Goal: Book appointment/travel/reservation

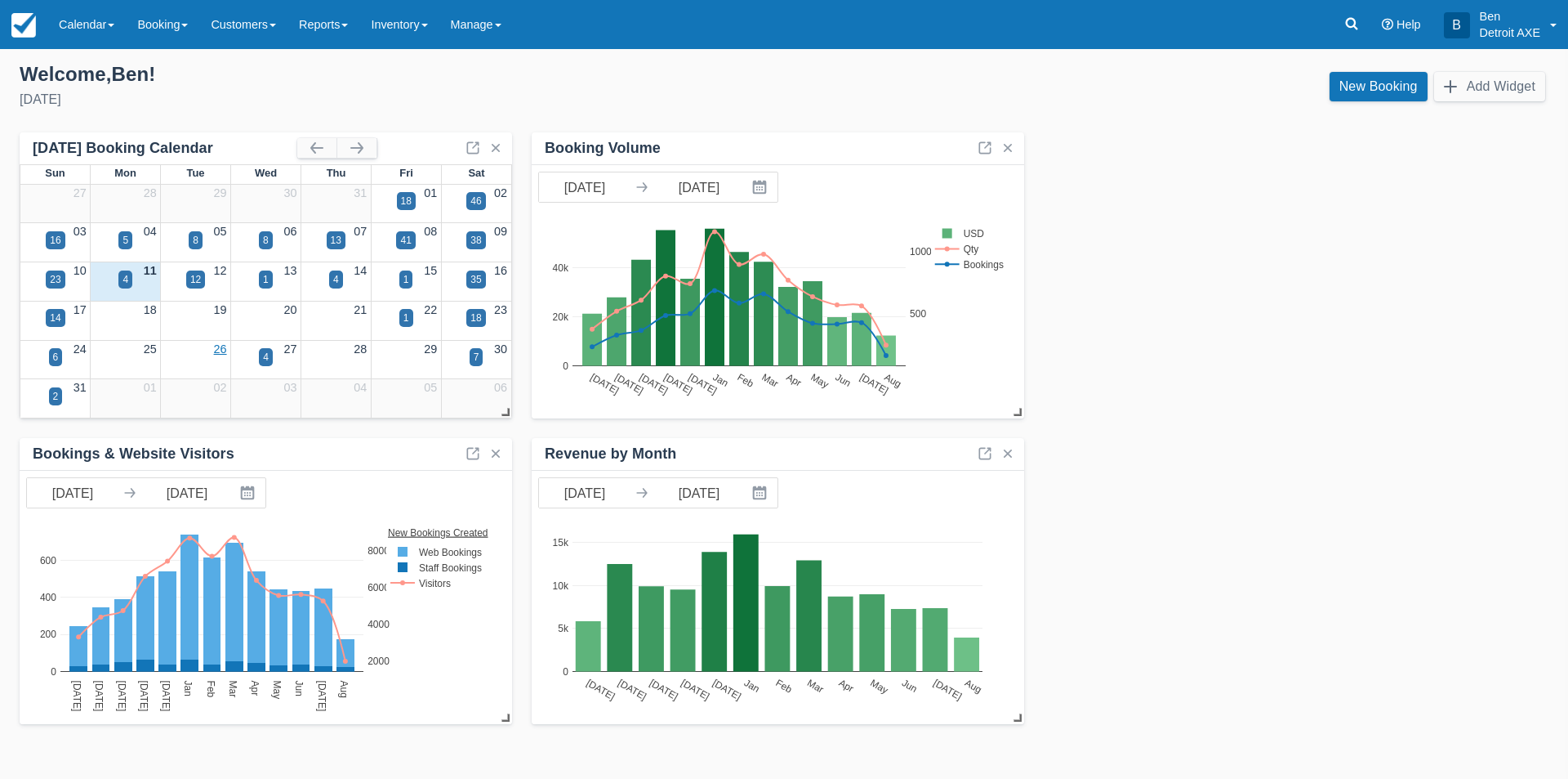
click at [218, 347] on link "26" at bounding box center [220, 348] width 13 height 13
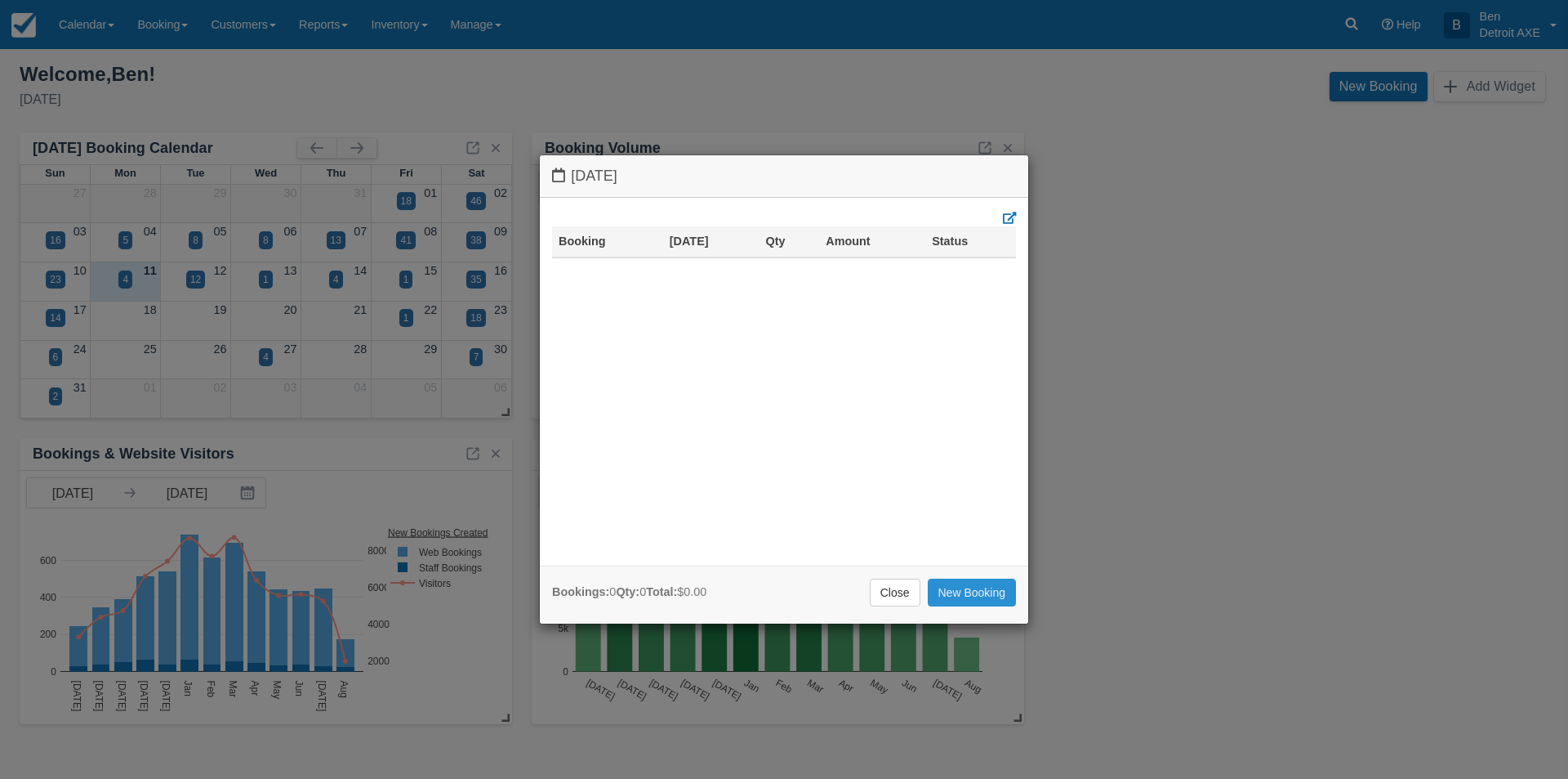
click at [978, 593] on link "New Booking" at bounding box center [972, 592] width 89 height 28
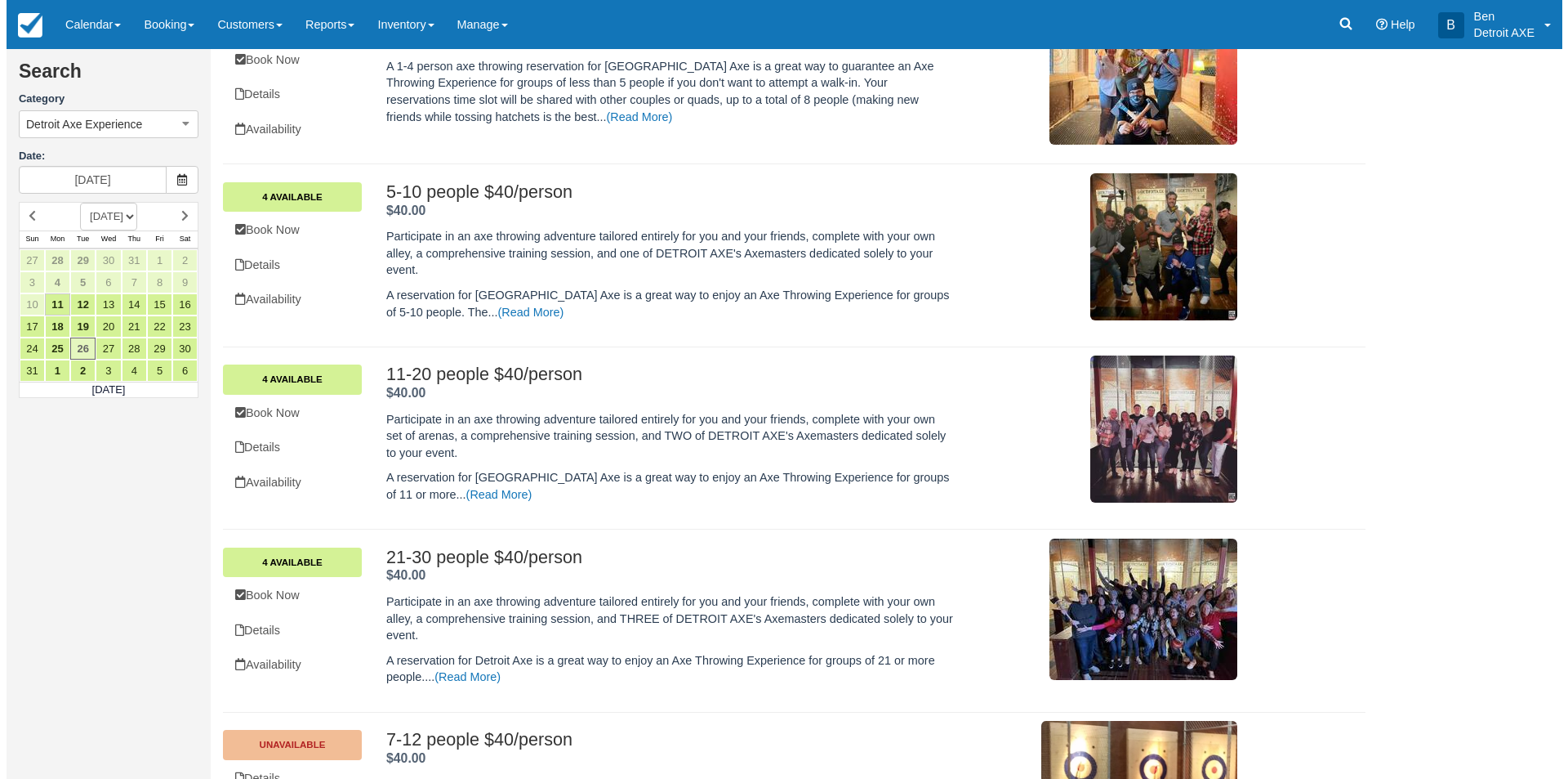
scroll to position [654, 0]
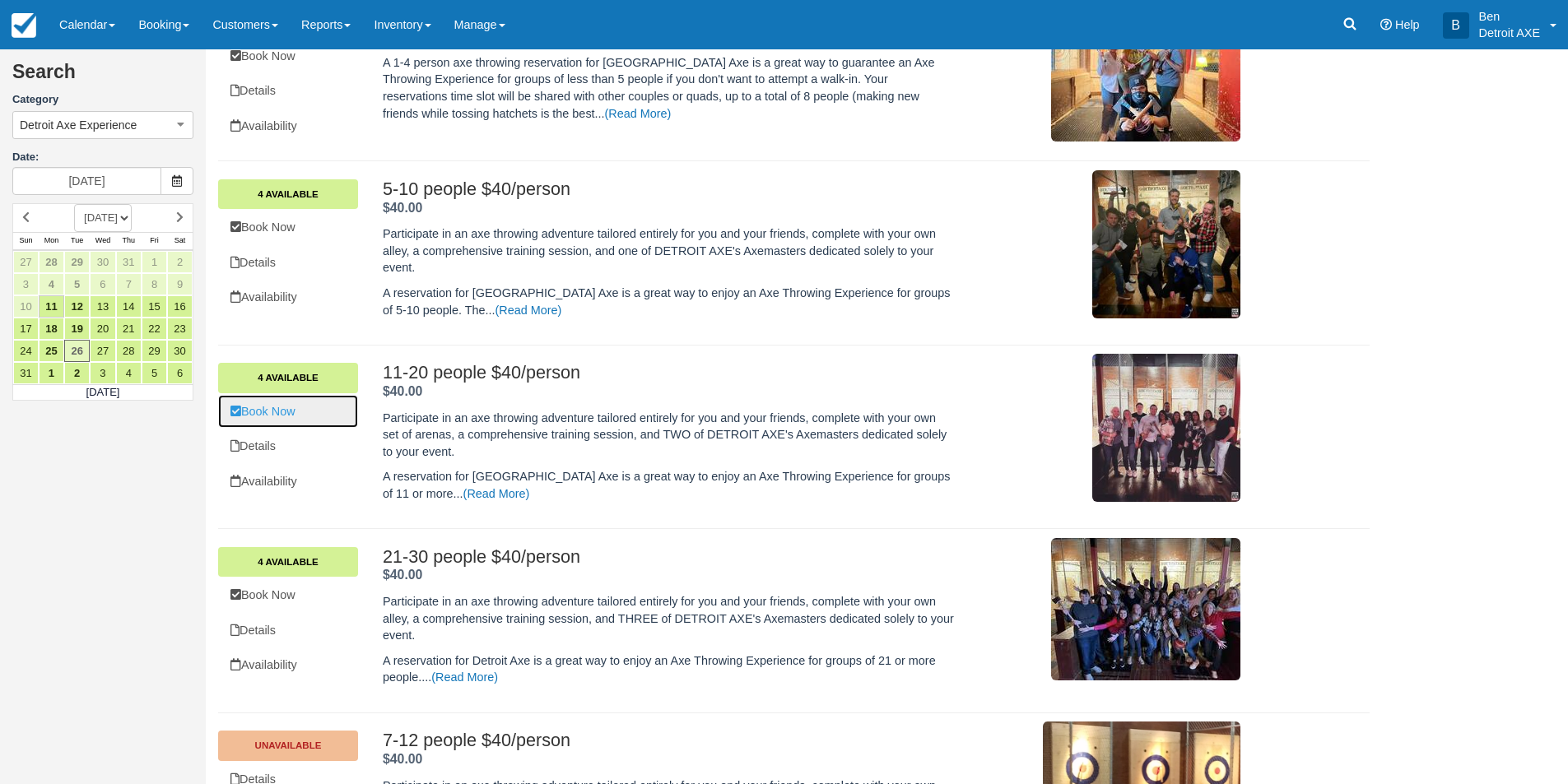
click at [286, 416] on link "Book Now" at bounding box center [287, 412] width 140 height 34
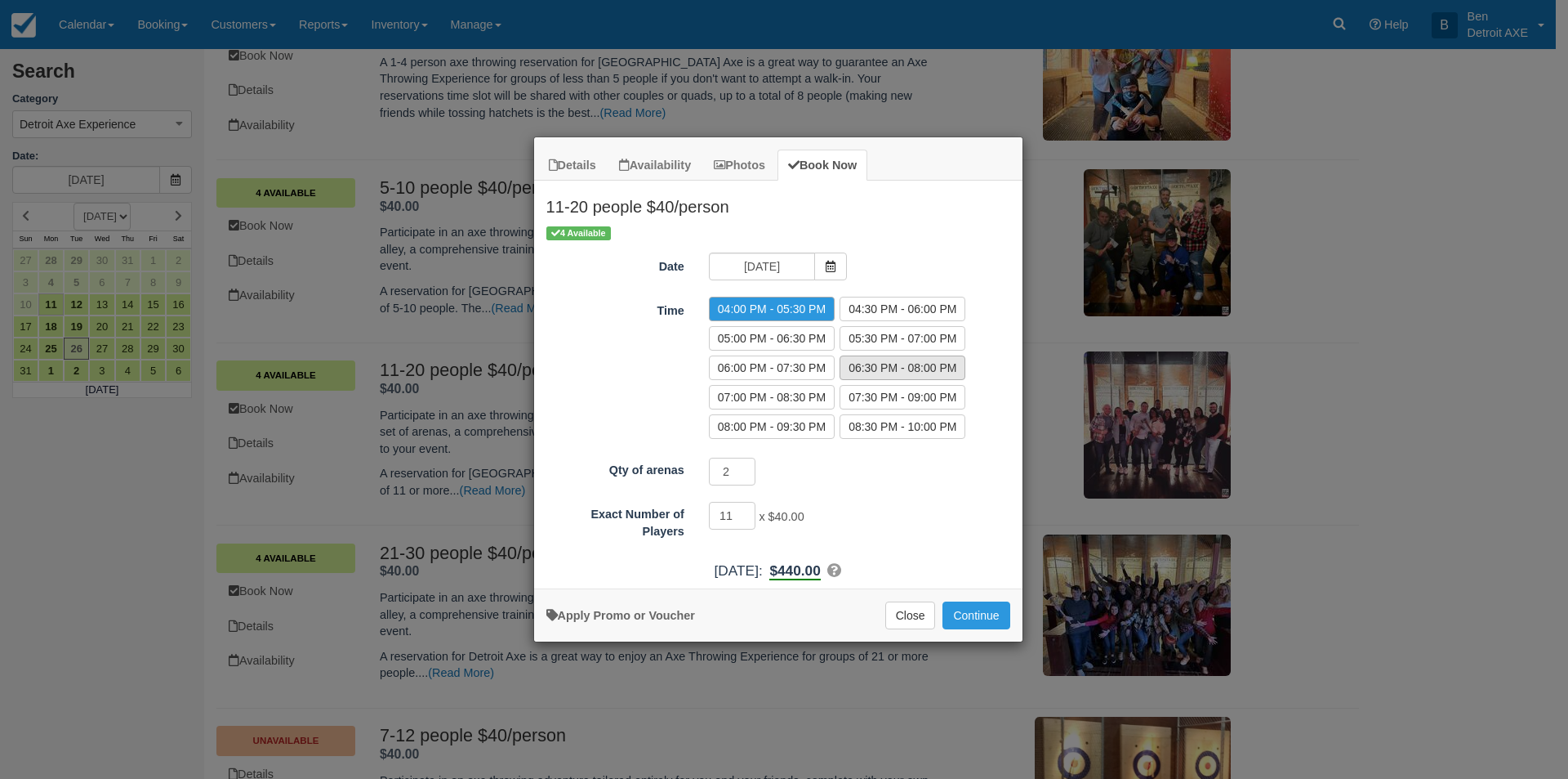
click at [878, 361] on label "06:30 PM - 08:00 PM" at bounding box center [902, 367] width 126 height 25
radio input "true"
click at [744, 512] on input "12" at bounding box center [732, 515] width 47 height 28
click at [744, 512] on input "13" at bounding box center [732, 515] width 47 height 28
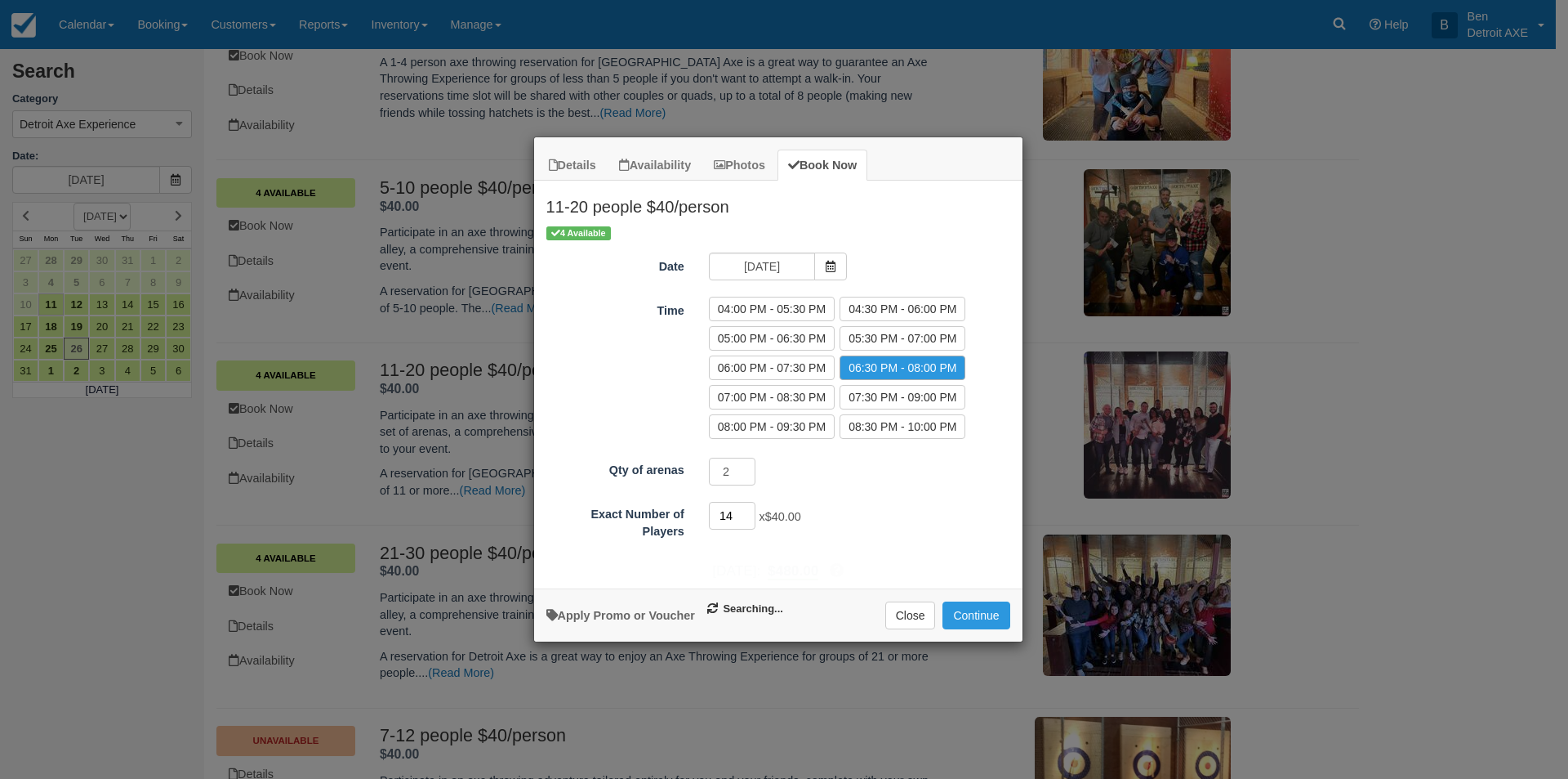
click at [744, 512] on input "14" at bounding box center [732, 515] width 47 height 28
click at [744, 512] on input "15" at bounding box center [732, 515] width 47 height 28
type input "16"
click at [745, 512] on input "16" at bounding box center [732, 515] width 47 height 28
click at [958, 620] on button "Continue" at bounding box center [976, 615] width 67 height 28
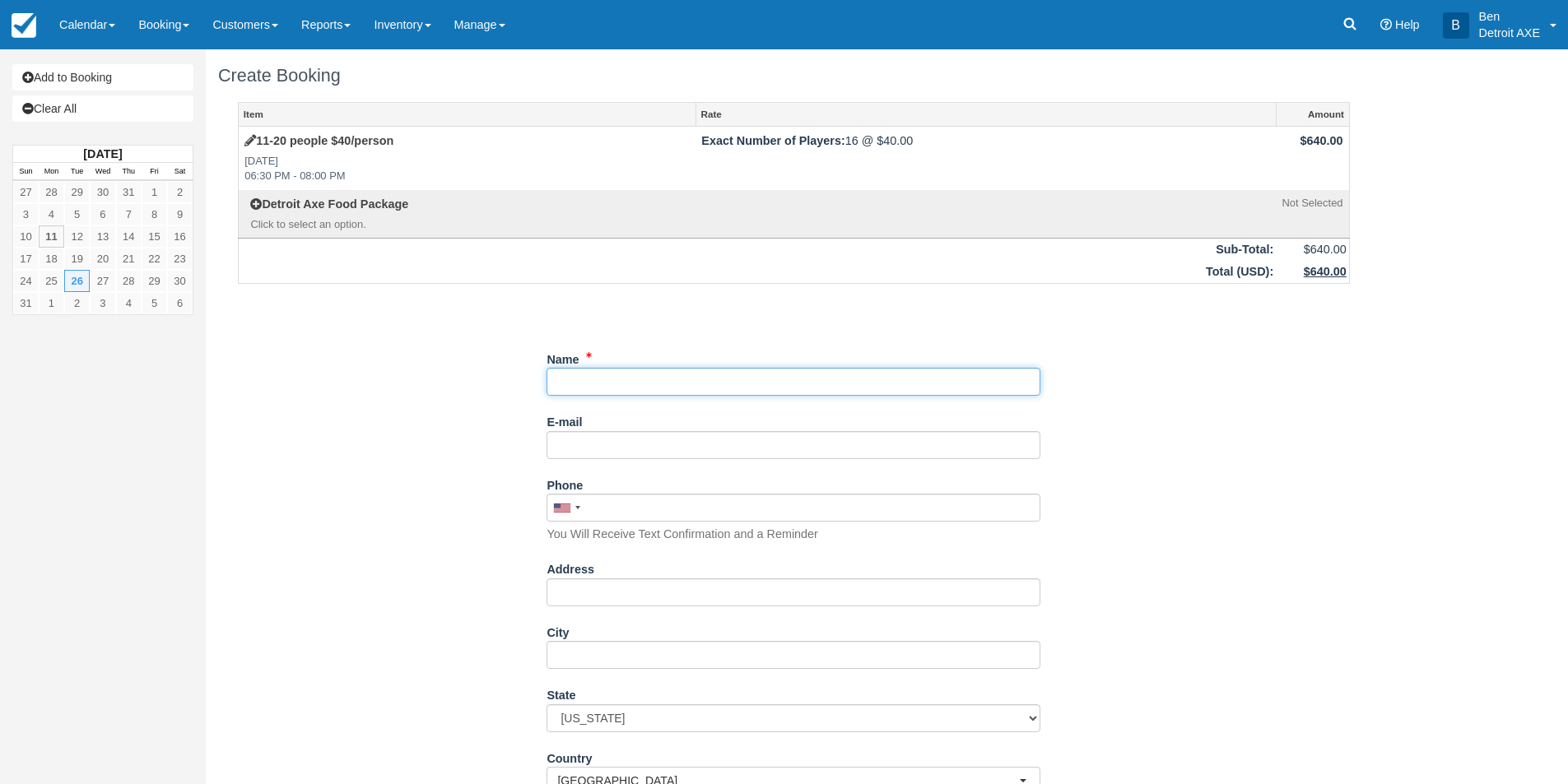
click at [625, 384] on input "Name" at bounding box center [793, 381] width 493 height 28
click at [603, 389] on input "Name" at bounding box center [793, 381] width 493 height 28
paste input "[PERSON_NAME]"
click at [586, 380] on input "Name" at bounding box center [793, 381] width 493 height 28
type input "[PERSON_NAME]"
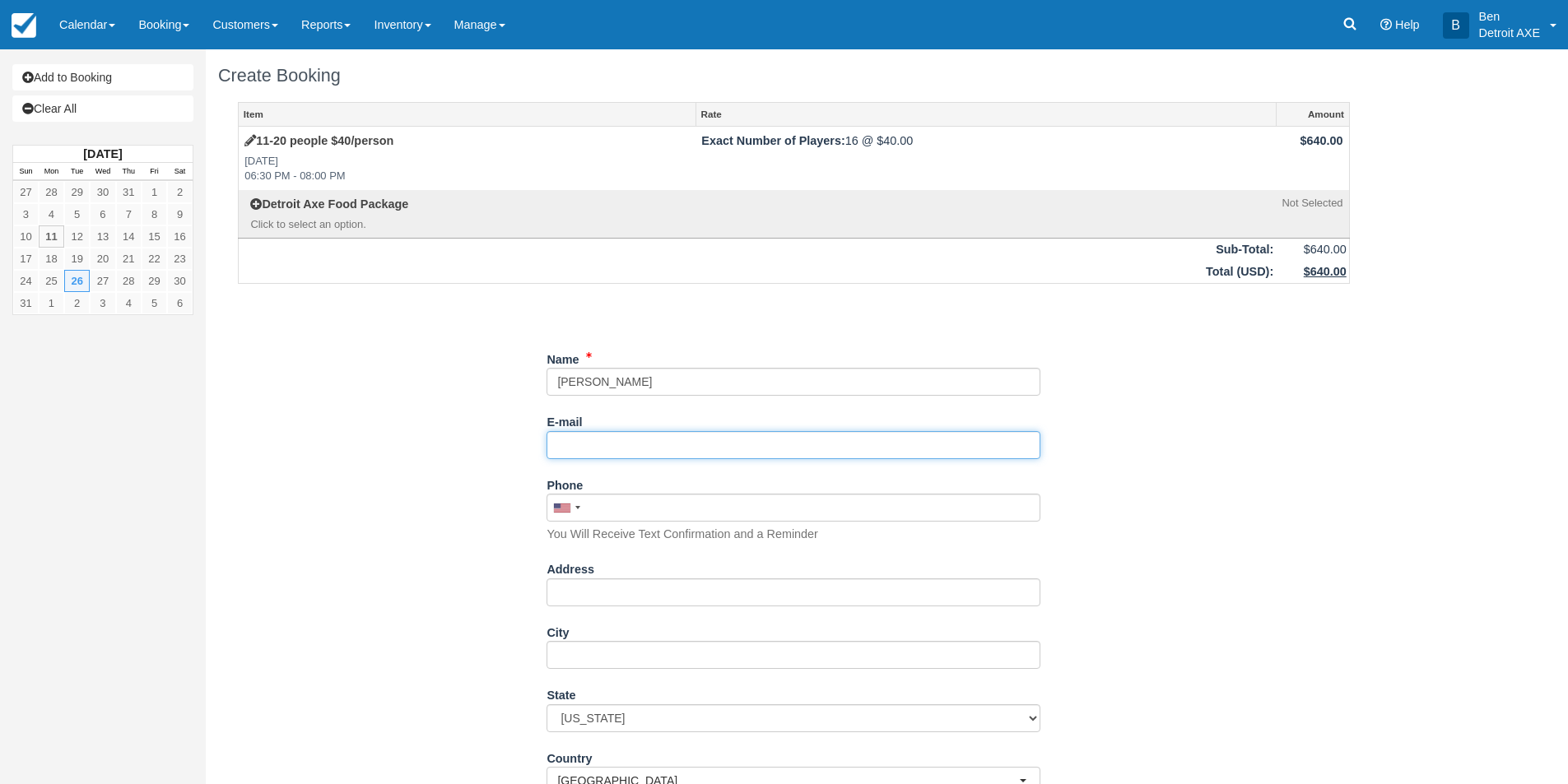
click at [602, 447] on input "E-mail" at bounding box center [793, 444] width 493 height 28
paste input "[EMAIL_ADDRESS][DOMAIN_NAME]"
click at [582, 444] on input "[EMAIL_ADDRESS][DOMAIN_NAME]" at bounding box center [793, 444] width 493 height 28
type input "lkane@ivimhealth.com"
click at [615, 512] on input "Phone" at bounding box center [793, 507] width 493 height 28
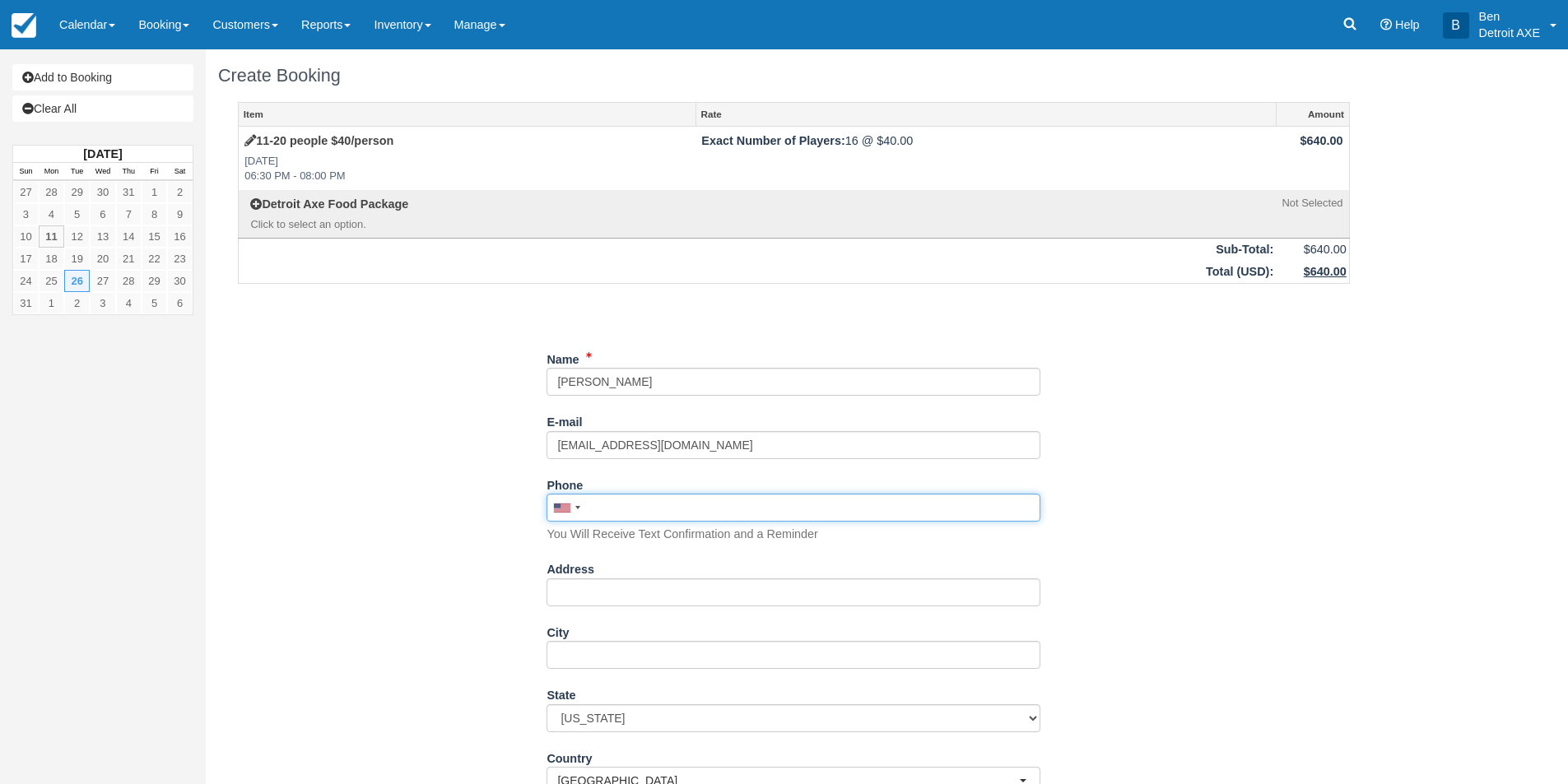
click at [609, 513] on input "Phone" at bounding box center [793, 507] width 493 height 28
paste input "614-920-4625"
click at [619, 504] on input "614-920-4625" at bounding box center [793, 507] width 493 height 28
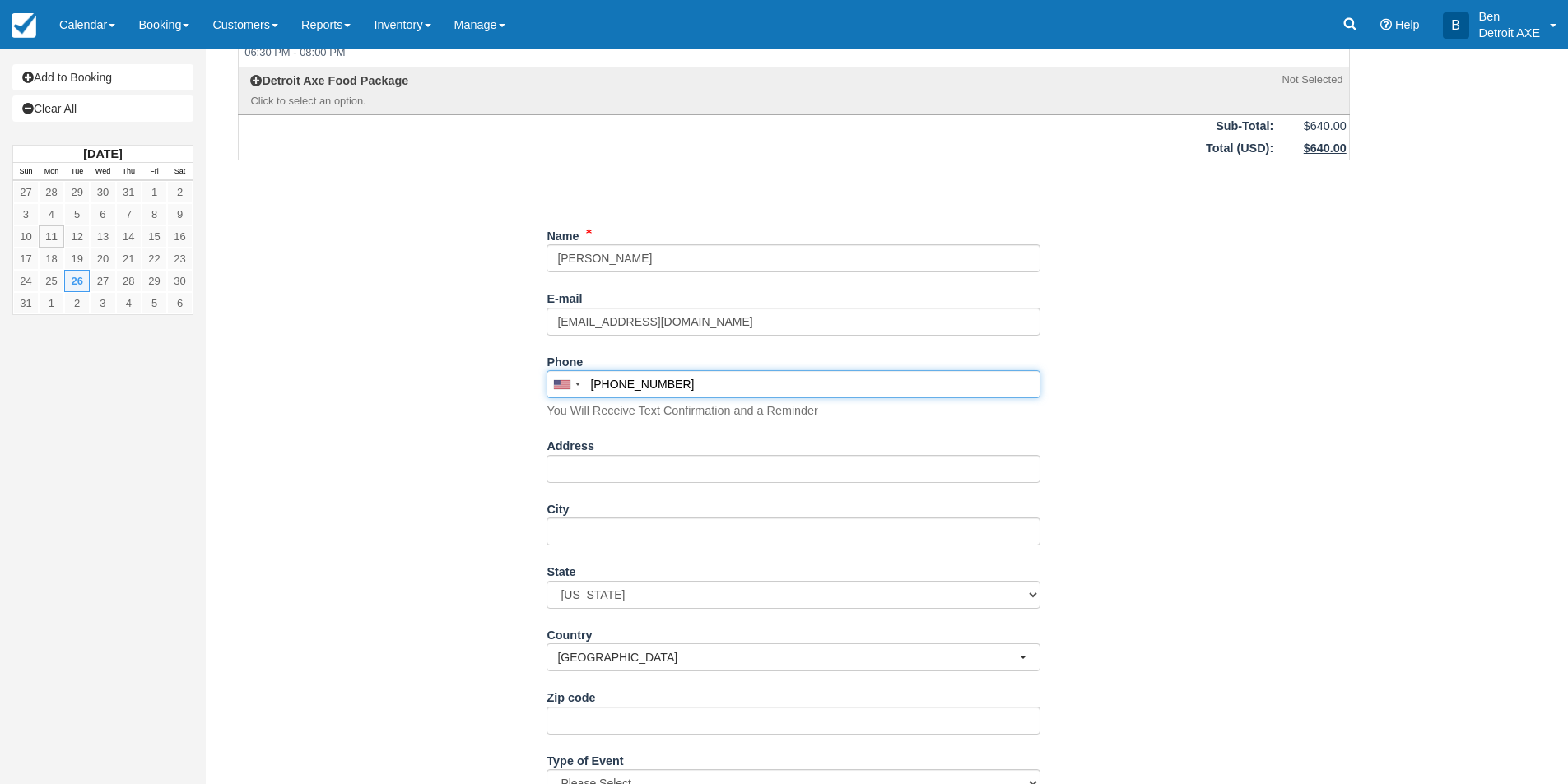
scroll to position [246, 0]
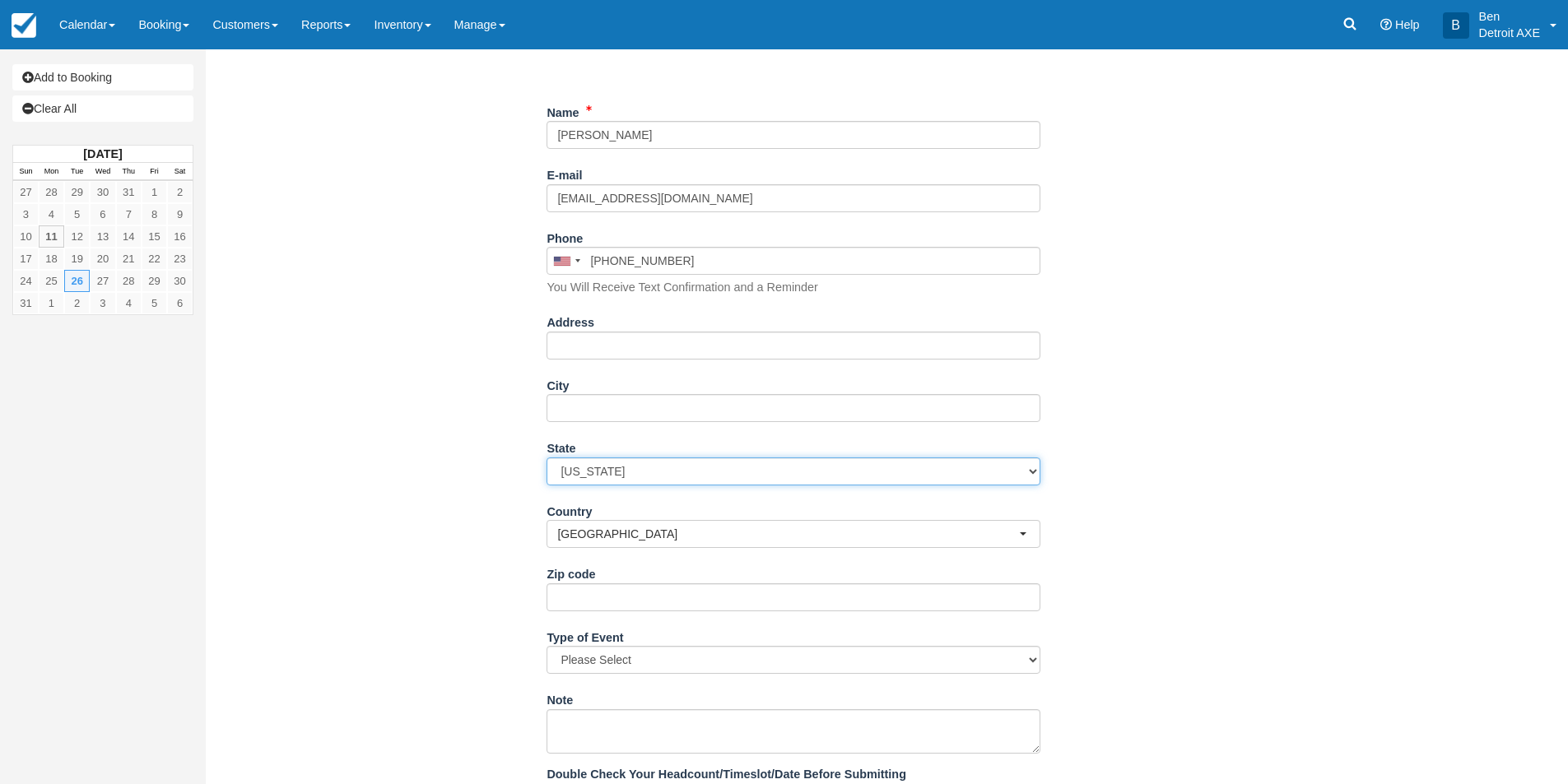
type input "(614) 920-4625"
click at [627, 471] on select "Alabama Alaska Arizona Arkansas California Colorado Connecticut Delaware Florid…" at bounding box center [793, 471] width 493 height 28
select select "MI"
click at [547, 457] on select "Alabama Alaska Arizona Arkansas California Colorado Connecticut Delaware Florid…" at bounding box center [793, 471] width 493 height 28
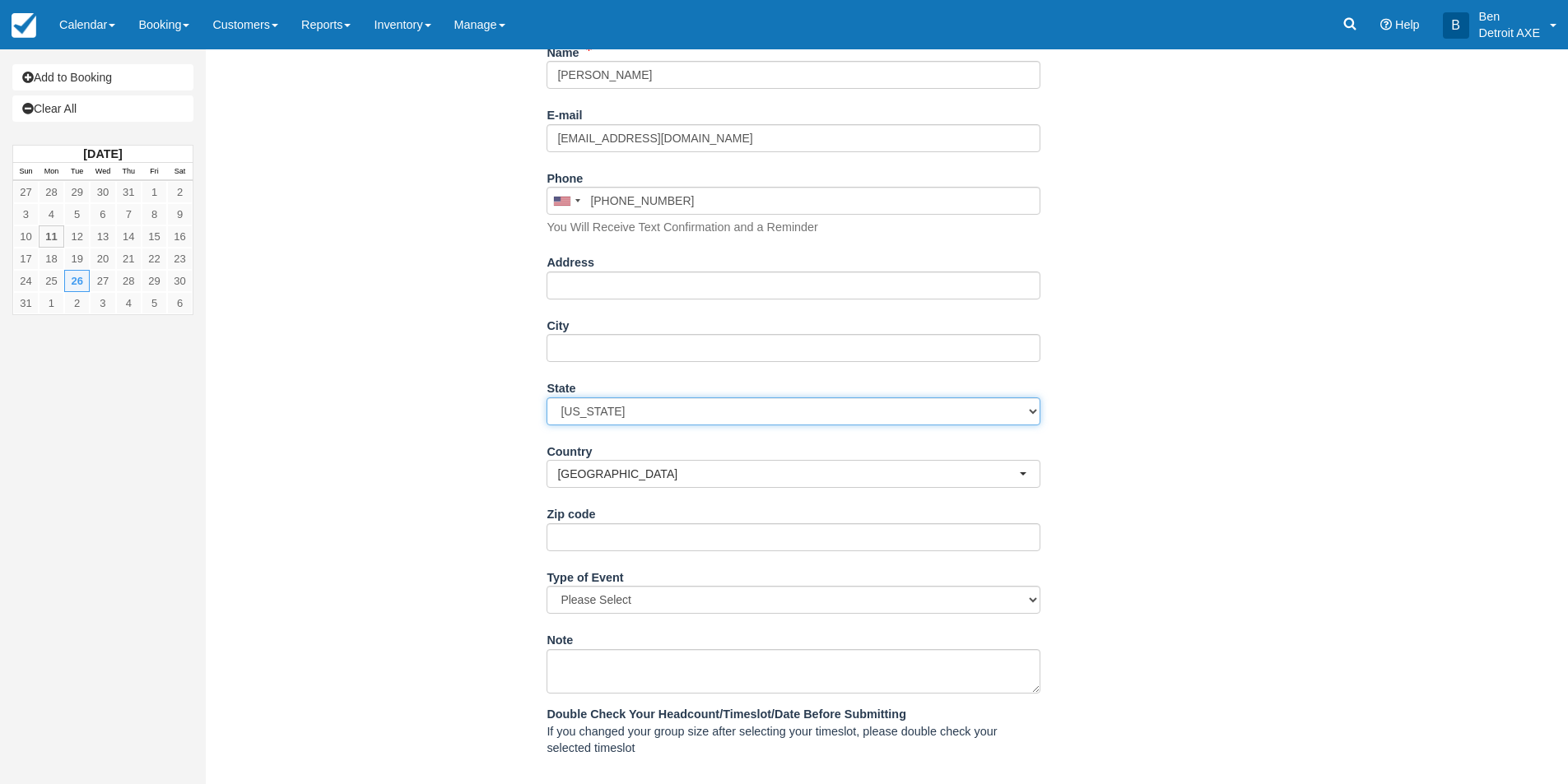
scroll to position [454, 0]
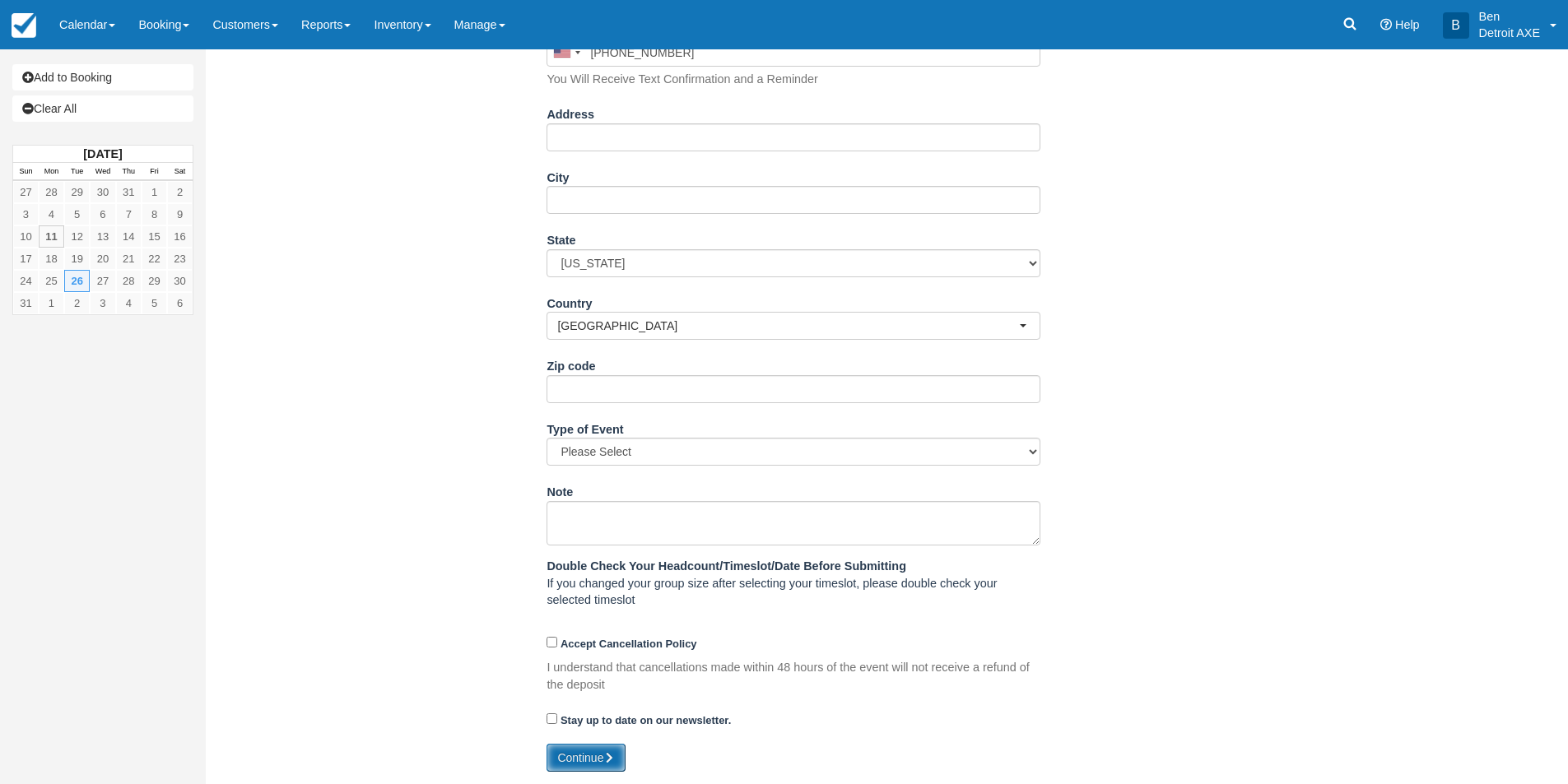
click at [576, 764] on button "Continue" at bounding box center [586, 757] width 79 height 28
type input "[PHONE_NUMBER]"
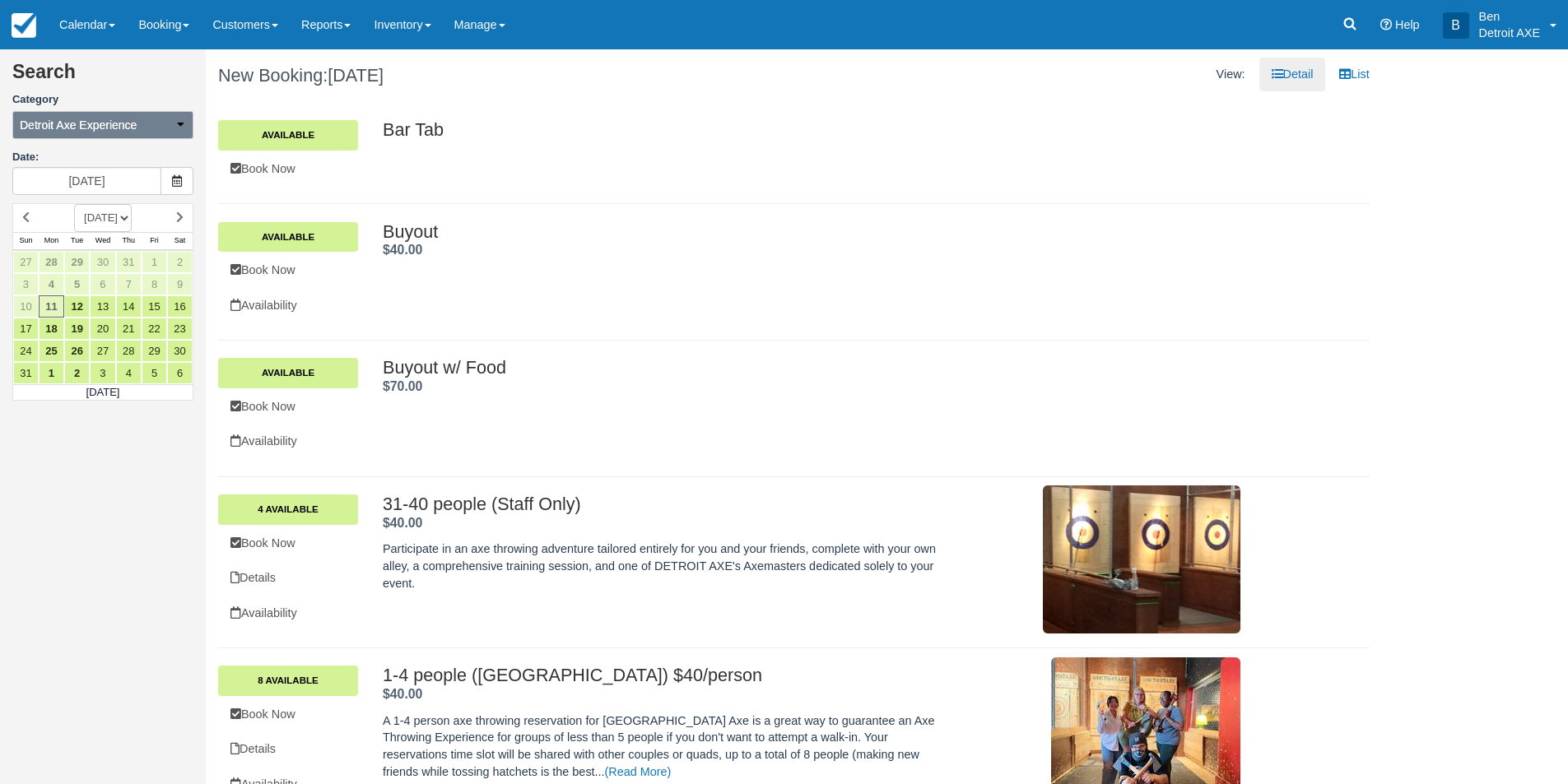
click at [178, 123] on icon "button" at bounding box center [180, 125] width 12 height 12
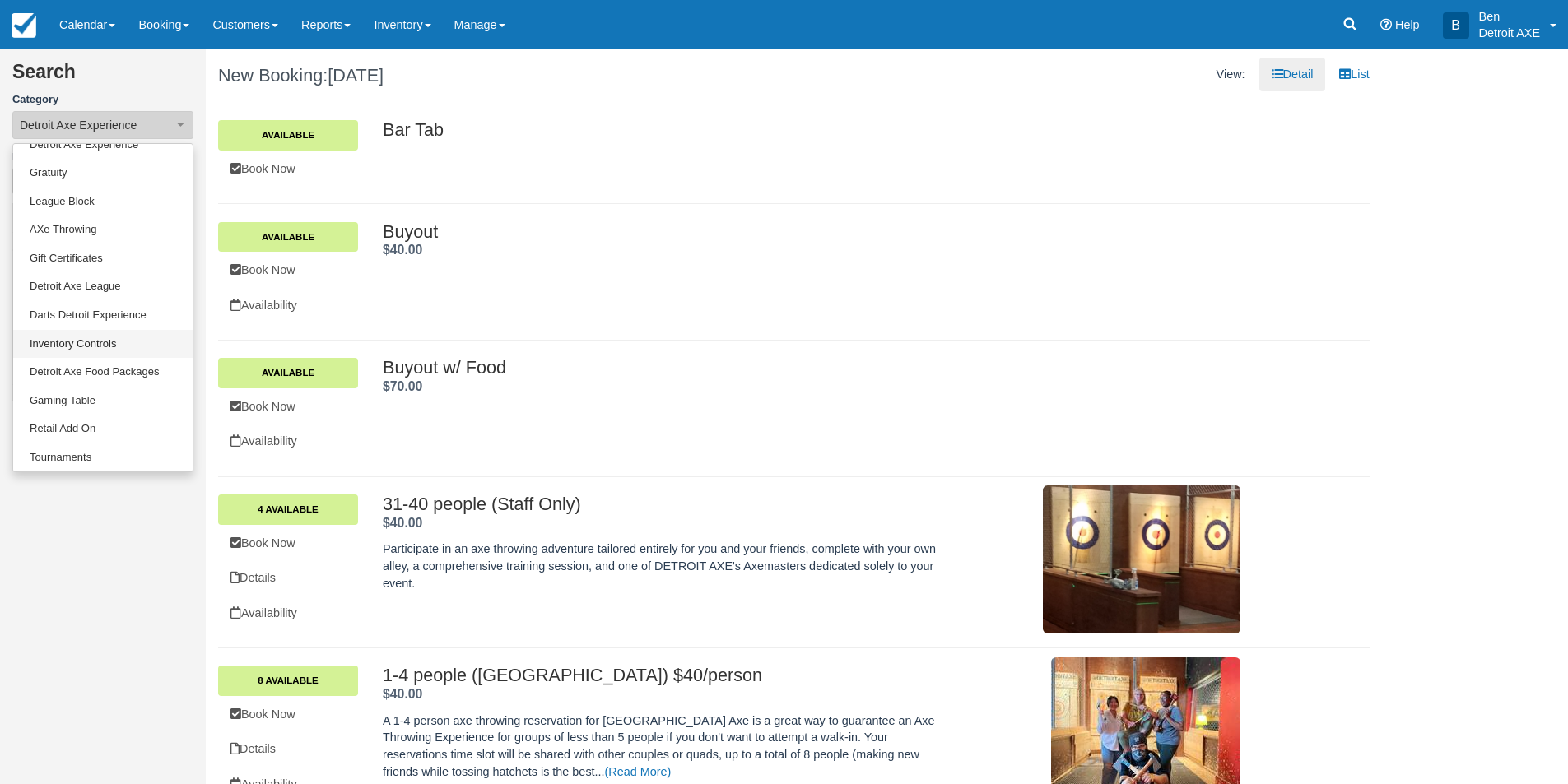
scroll to position [136, 0]
click at [99, 382] on link "Gaming Table" at bounding box center [102, 396] width 179 height 29
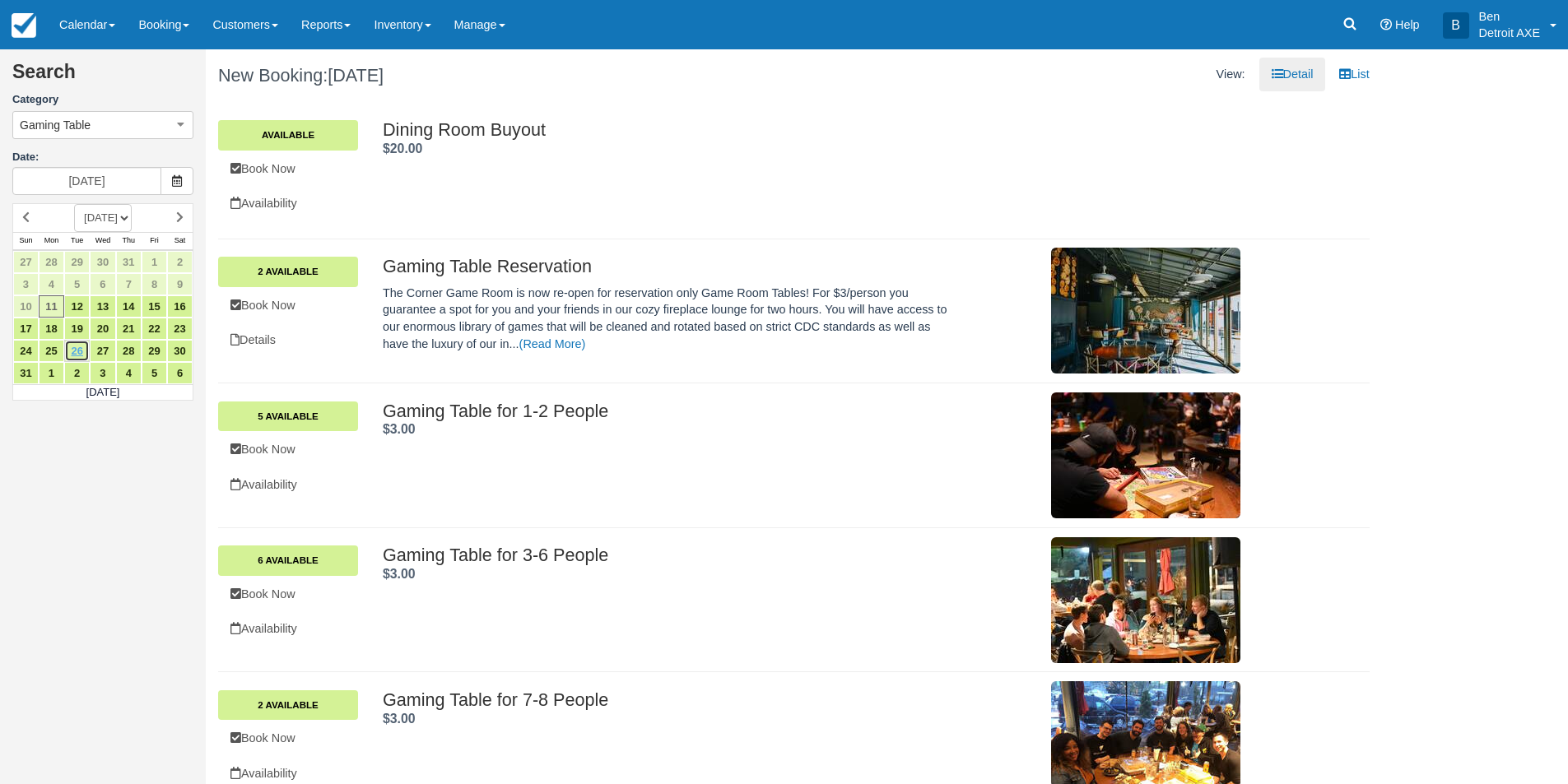
click at [81, 350] on link "26" at bounding box center [77, 350] width 26 height 22
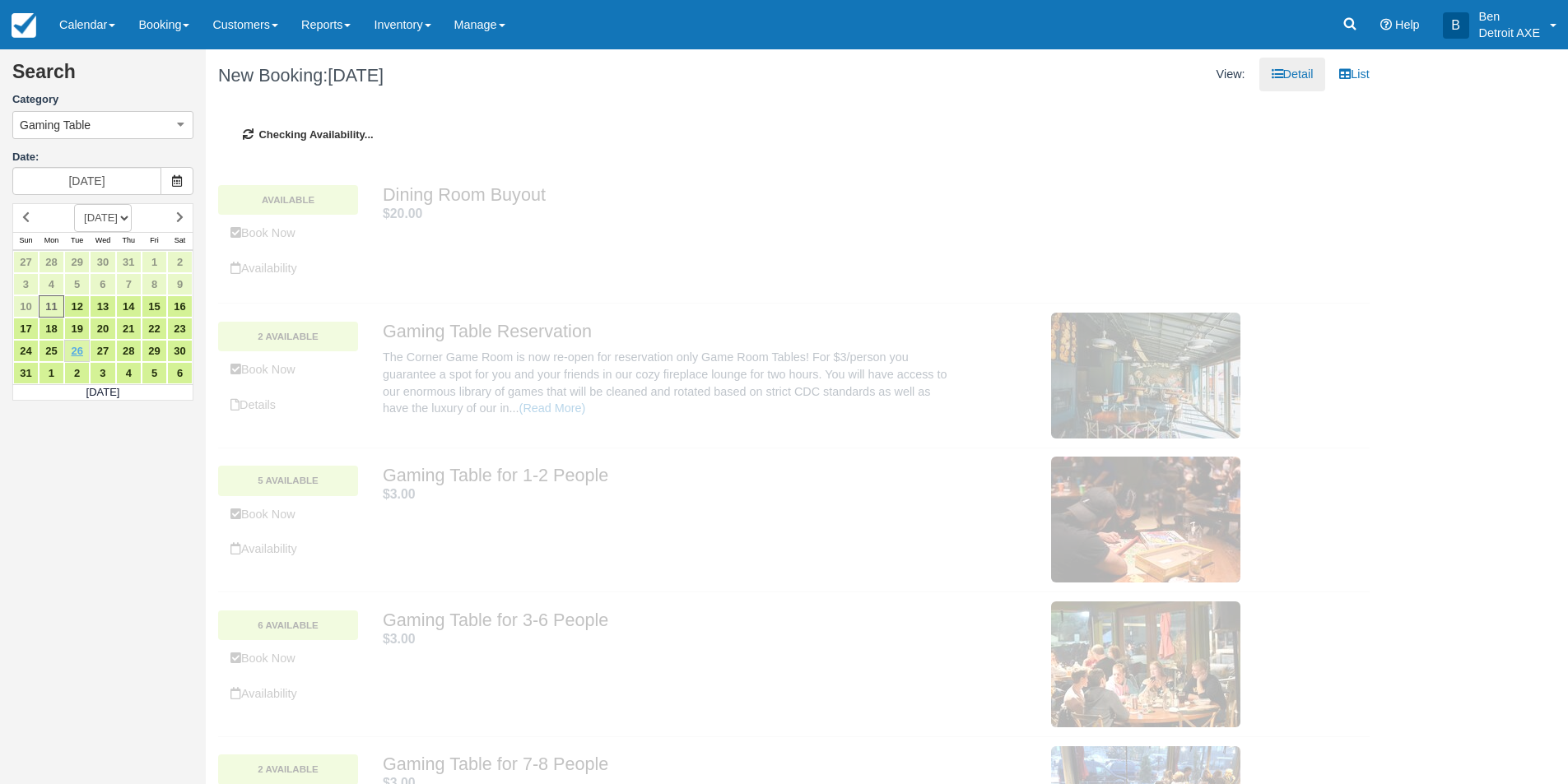
type input "08/26/25"
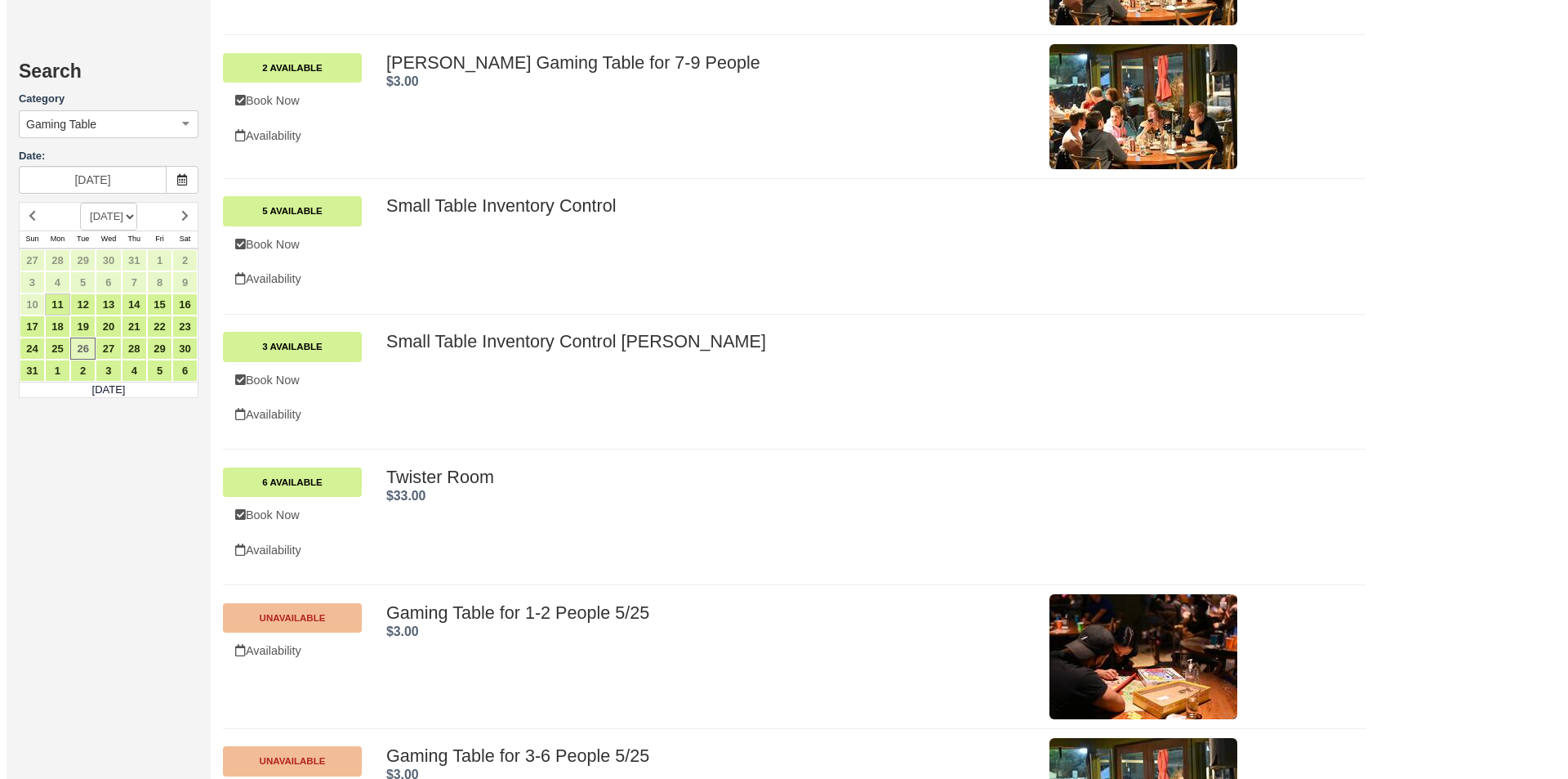
scroll to position [1635, 0]
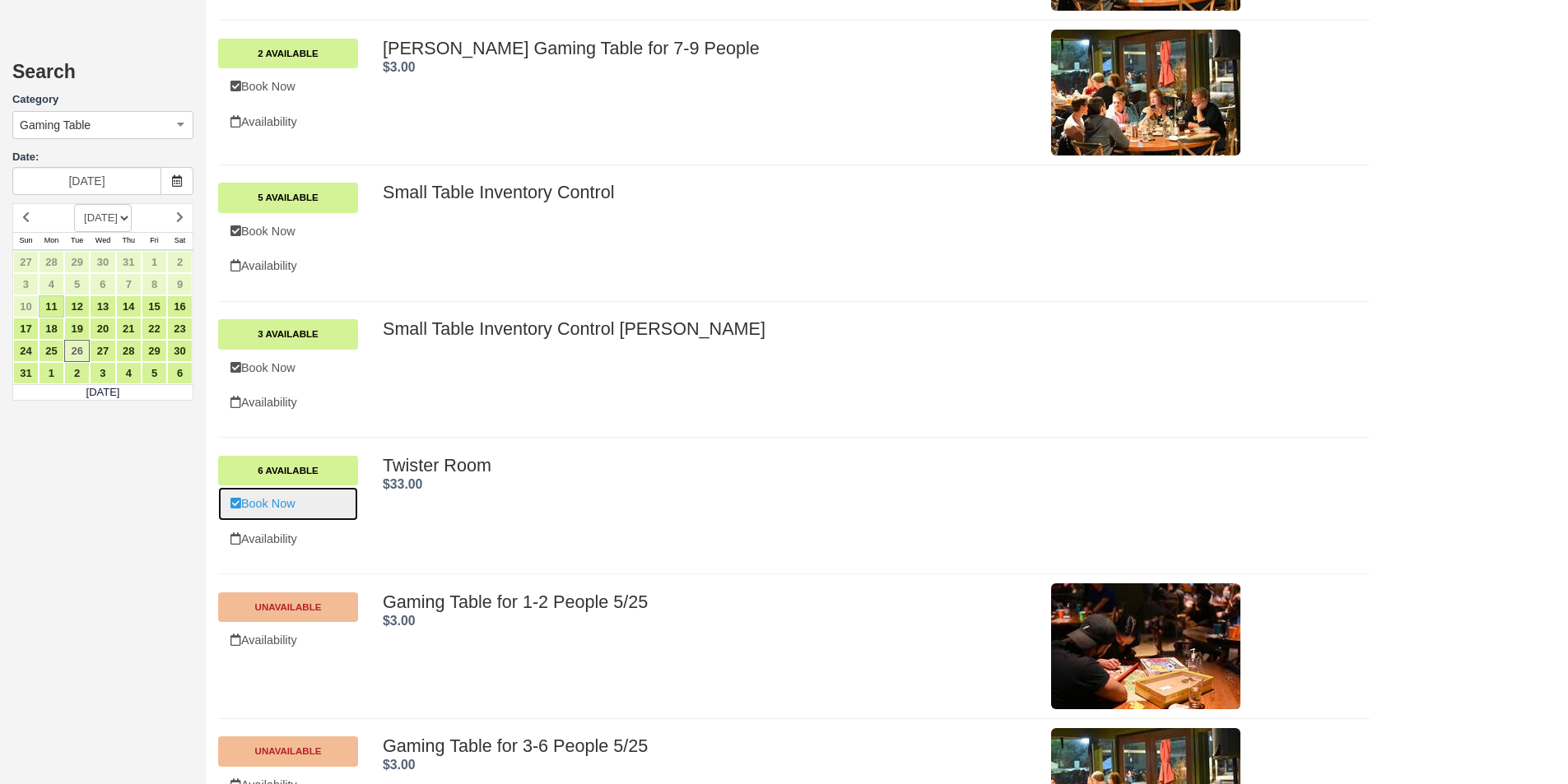
click at [241, 503] on icon at bounding box center [236, 504] width 11 height 12
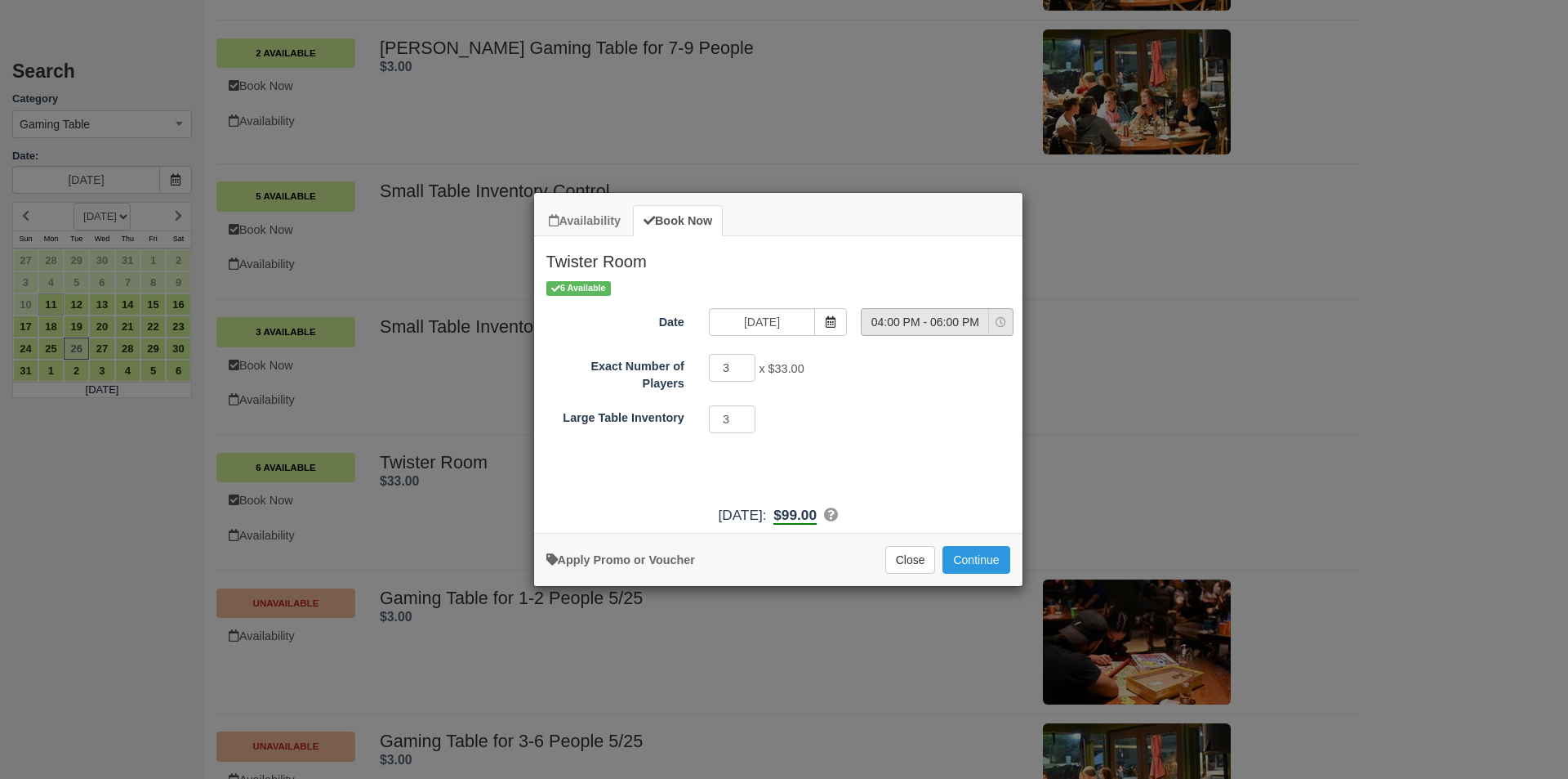
click at [992, 323] on button "04:00 PM - 06:00 PM" at bounding box center [937, 322] width 152 height 28
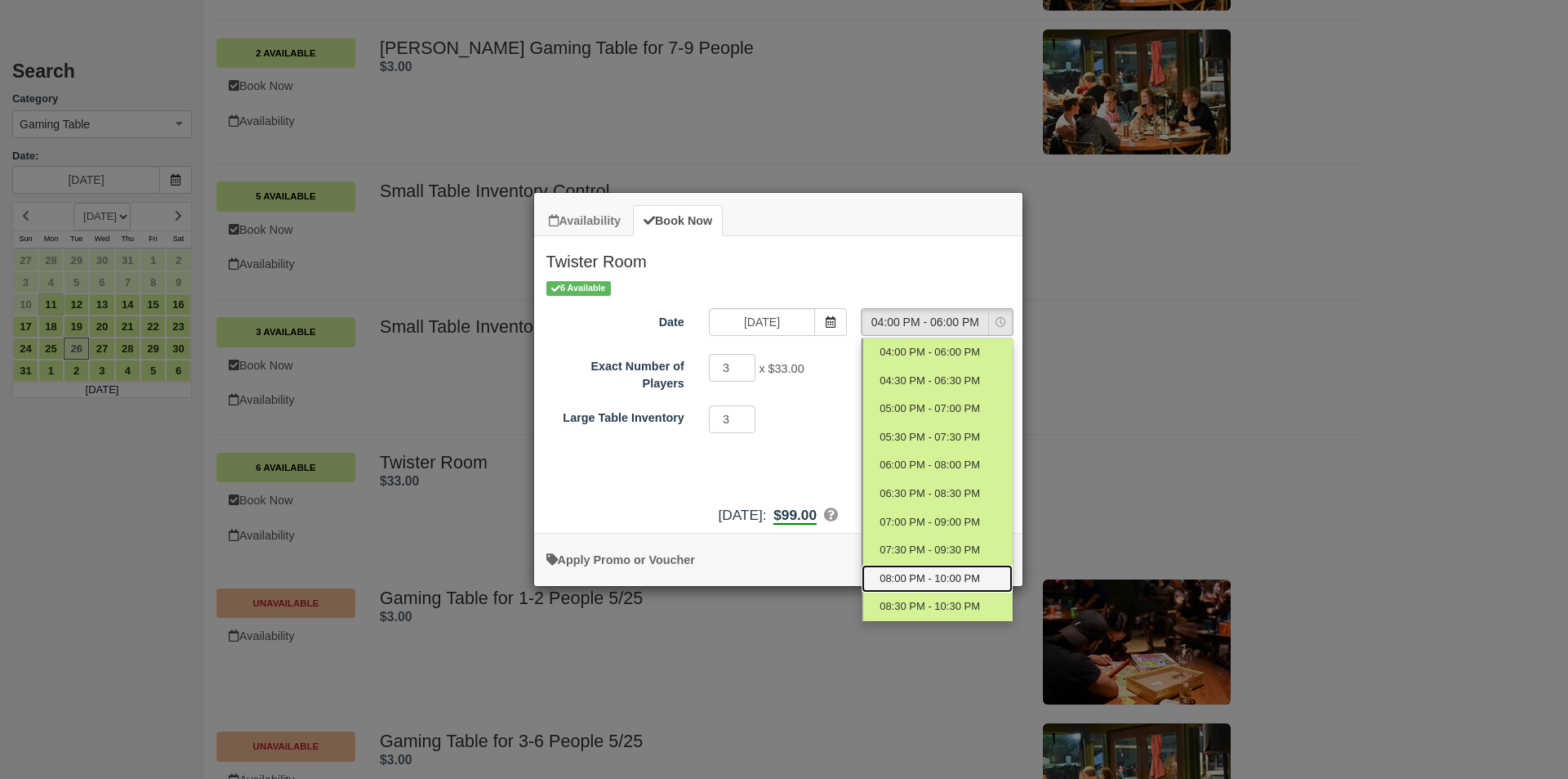
click at [935, 580] on span "08:00 PM - 10:00 PM" at bounding box center [930, 579] width 100 height 16
select select "8"
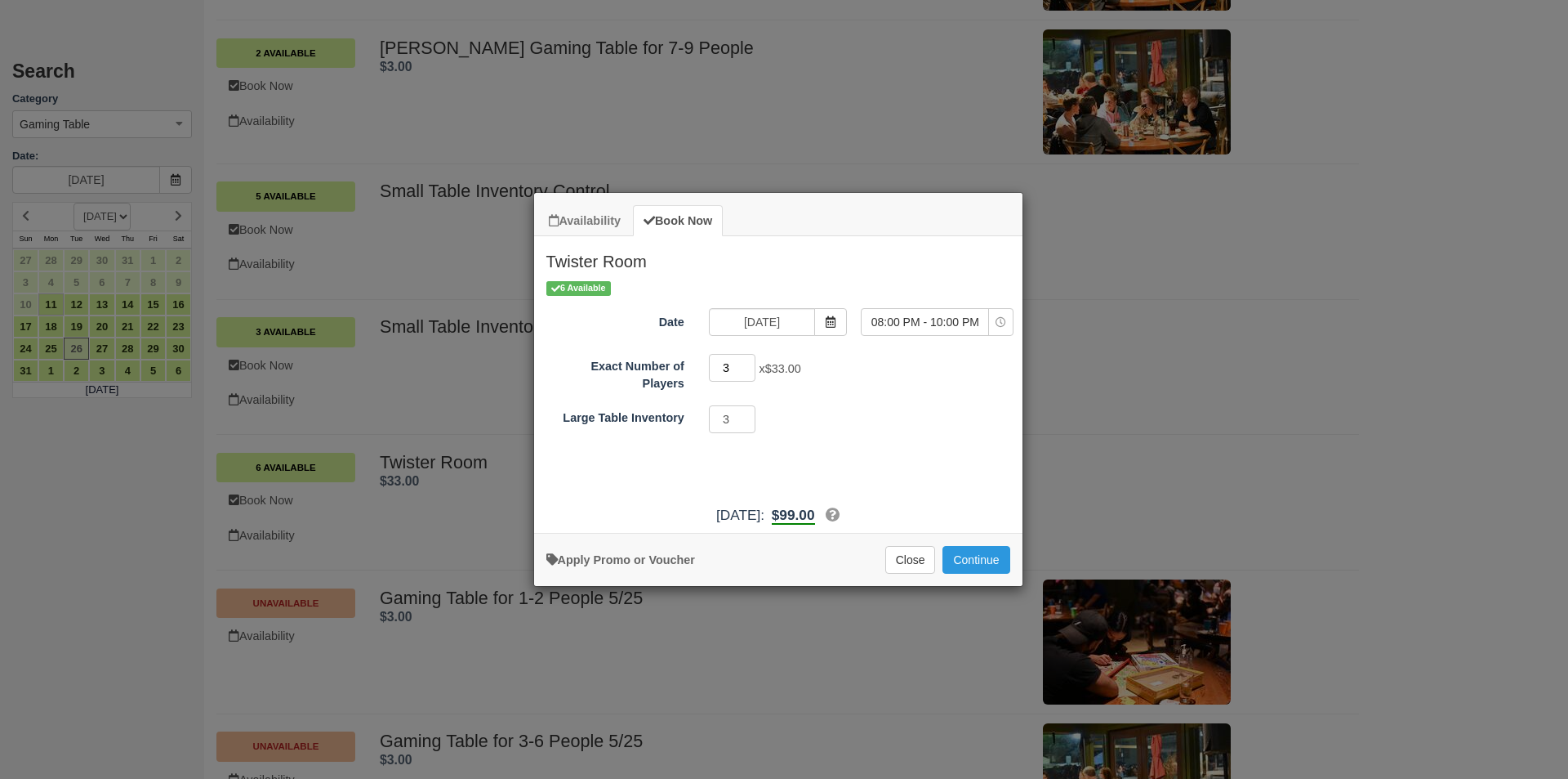
drag, startPoint x: 730, startPoint y: 367, endPoint x: 714, endPoint y: 365, distance: 16.1
click at [714, 365] on input "3" at bounding box center [732, 368] width 47 height 28
type input "18"
click at [974, 559] on button "Continue" at bounding box center [976, 560] width 67 height 28
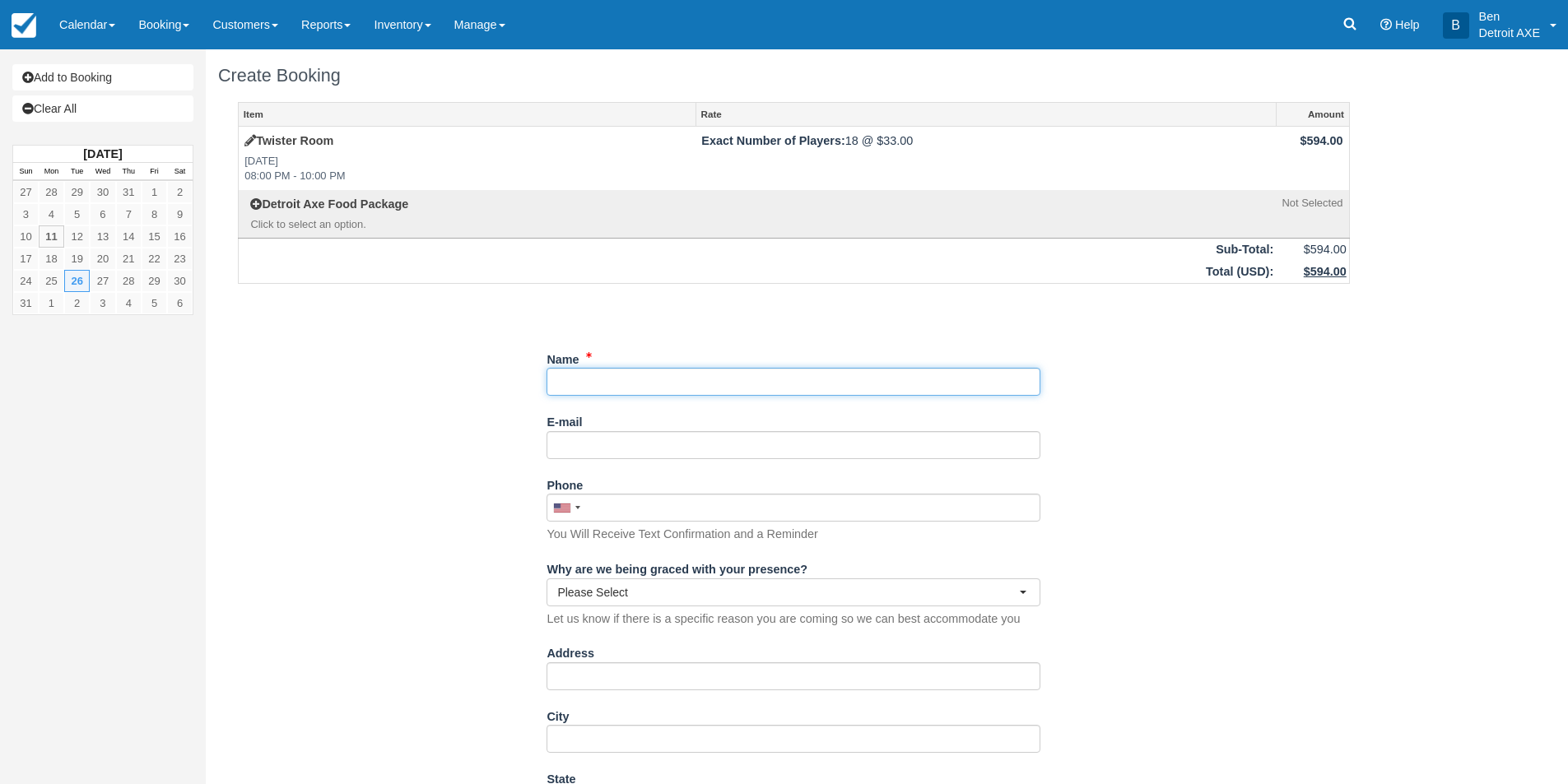
click at [592, 391] on input "Name" at bounding box center [793, 381] width 493 height 28
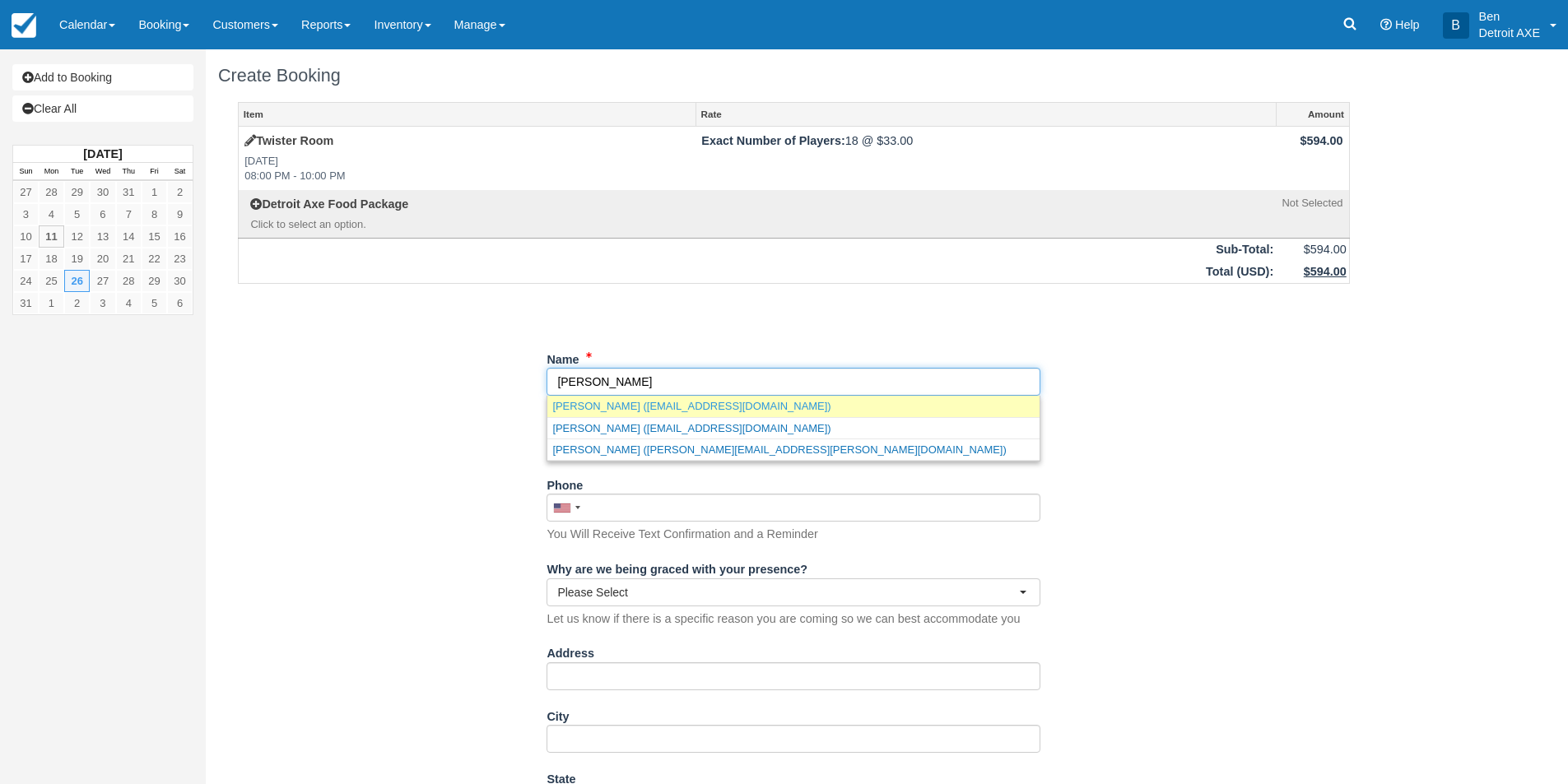
click at [596, 412] on link "[PERSON_NAME] ([EMAIL_ADDRESS][DOMAIN_NAME])" at bounding box center [792, 406] width 492 height 21
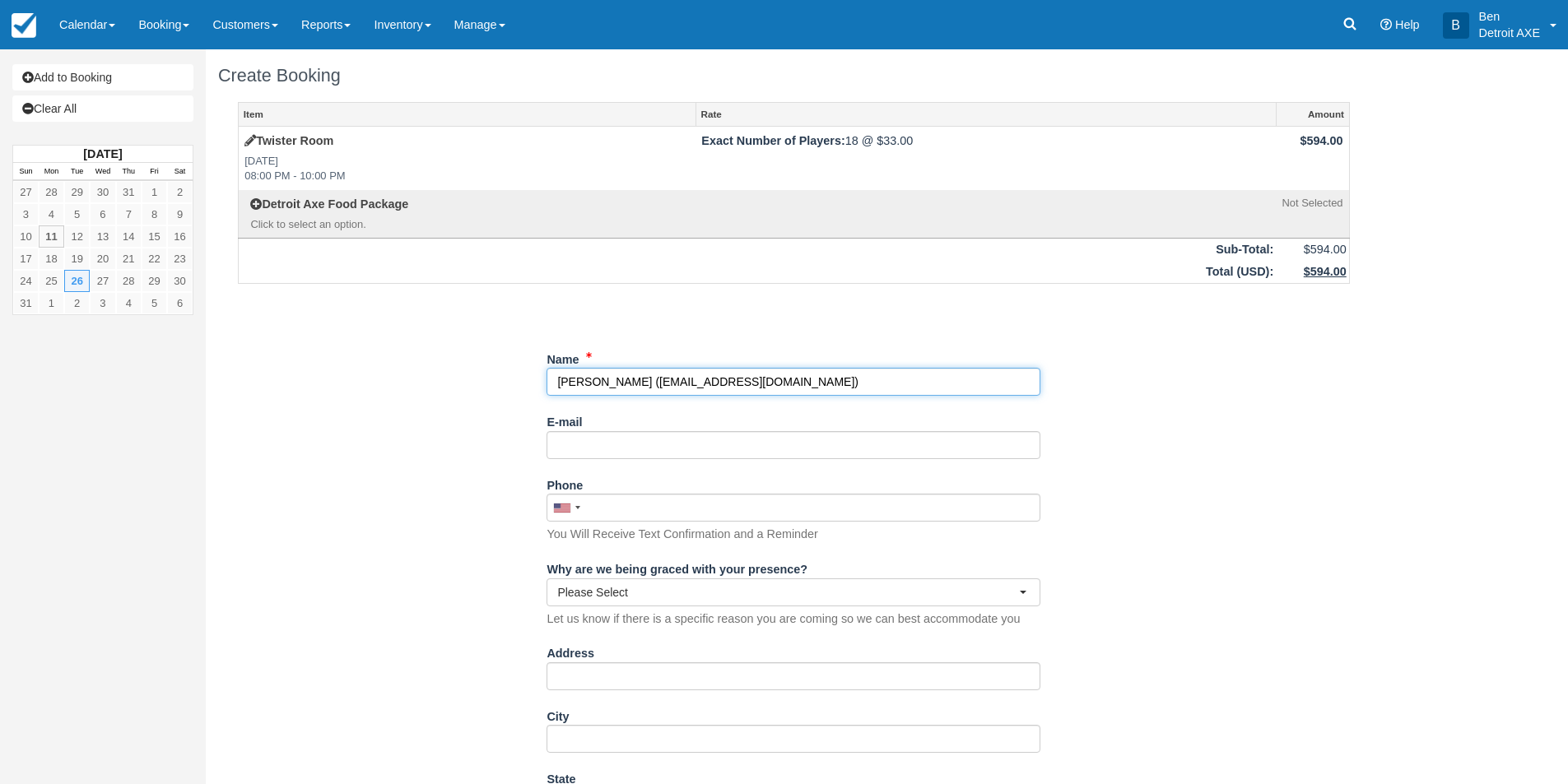
type input "[PERSON_NAME]"
type input "[EMAIL_ADDRESS][DOMAIN_NAME]"
type input "[PHONE_NUMBER]"
select select "MI"
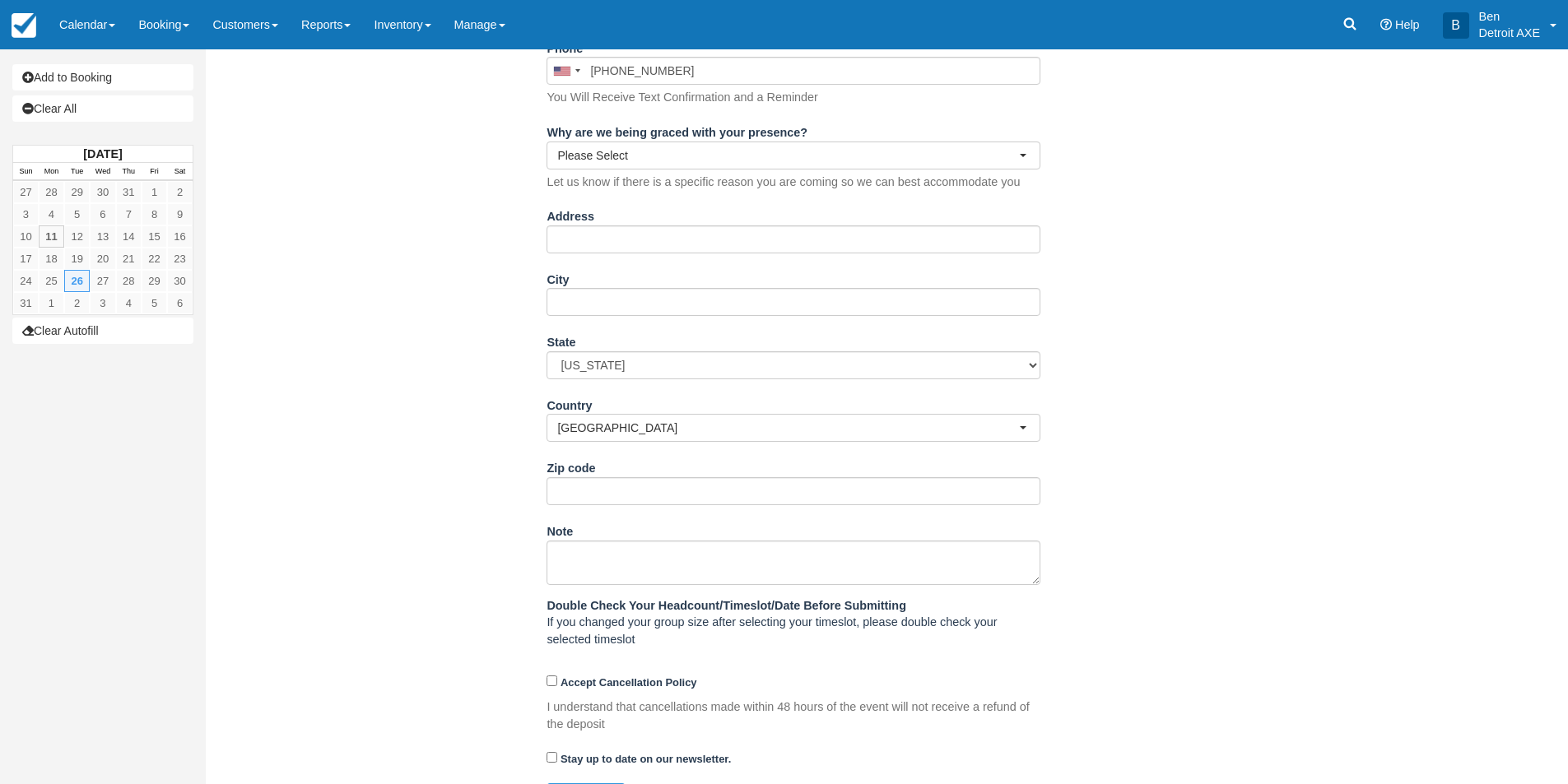
scroll to position [476, 0]
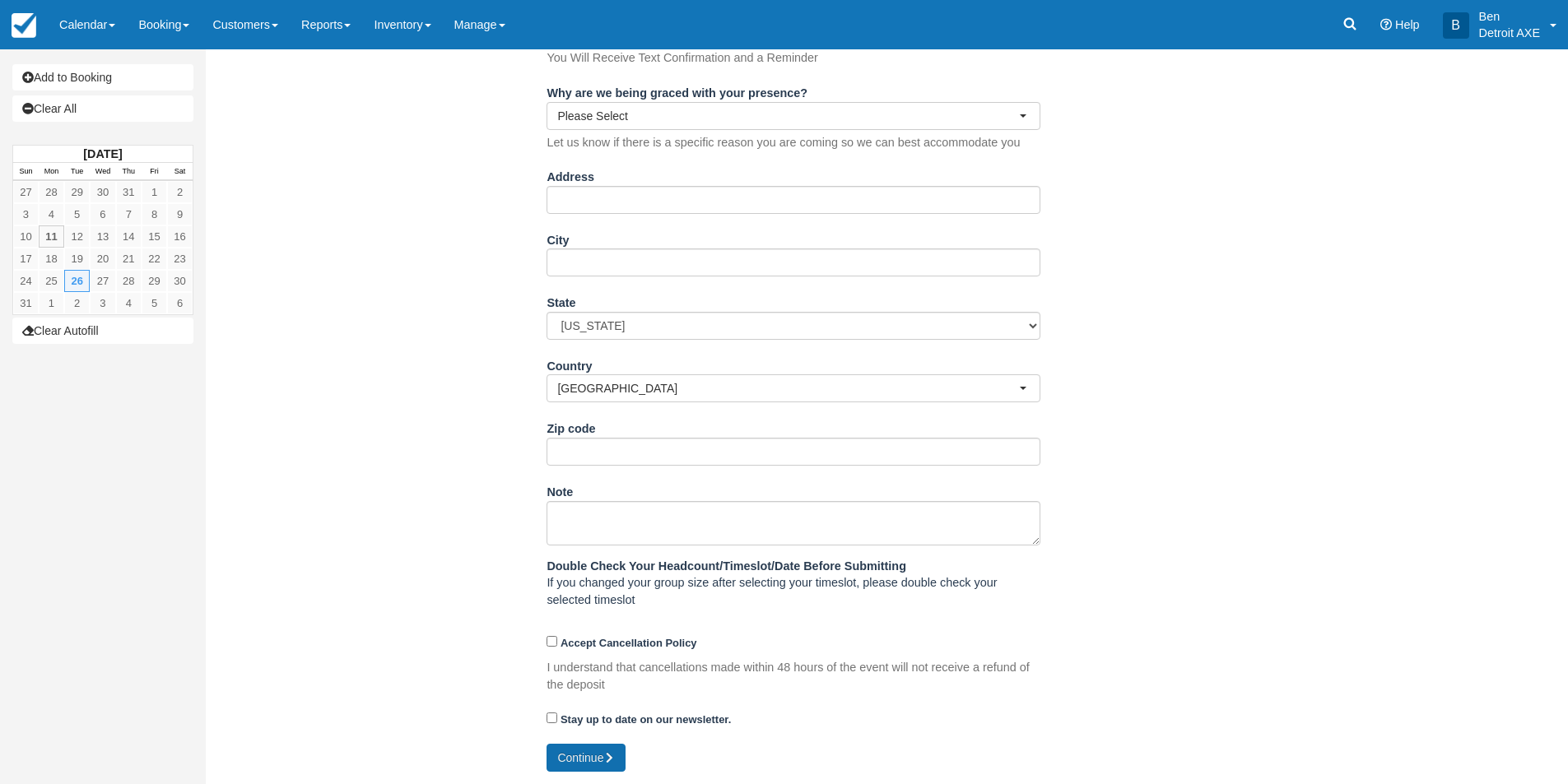
type input "[PERSON_NAME]"
click at [578, 751] on button "Continue" at bounding box center [586, 757] width 79 height 28
